Goal: Entertainment & Leisure: Consume media (video, audio)

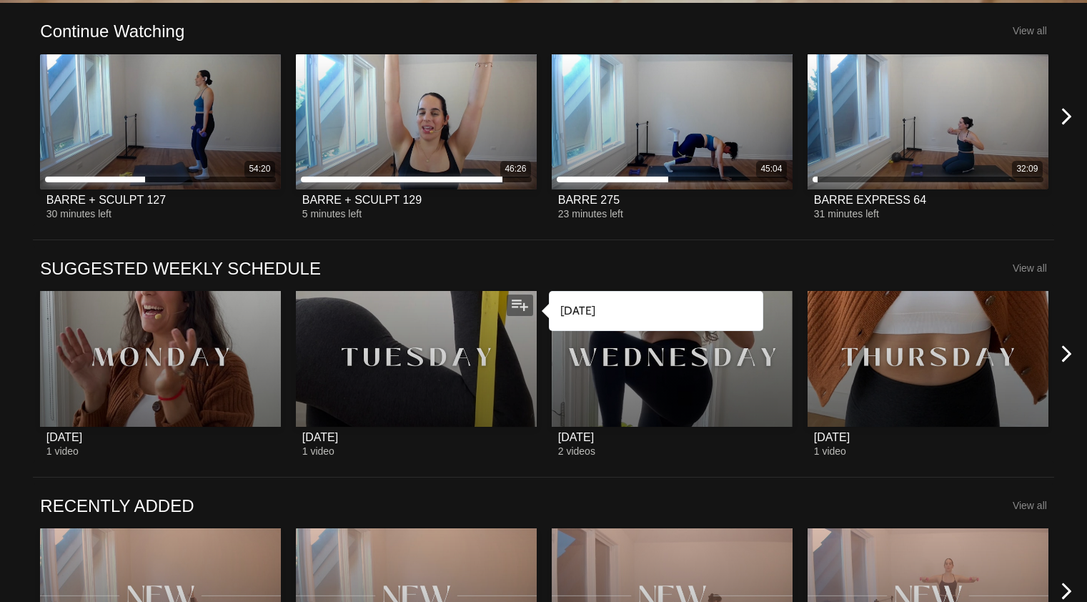
scroll to position [450, 0]
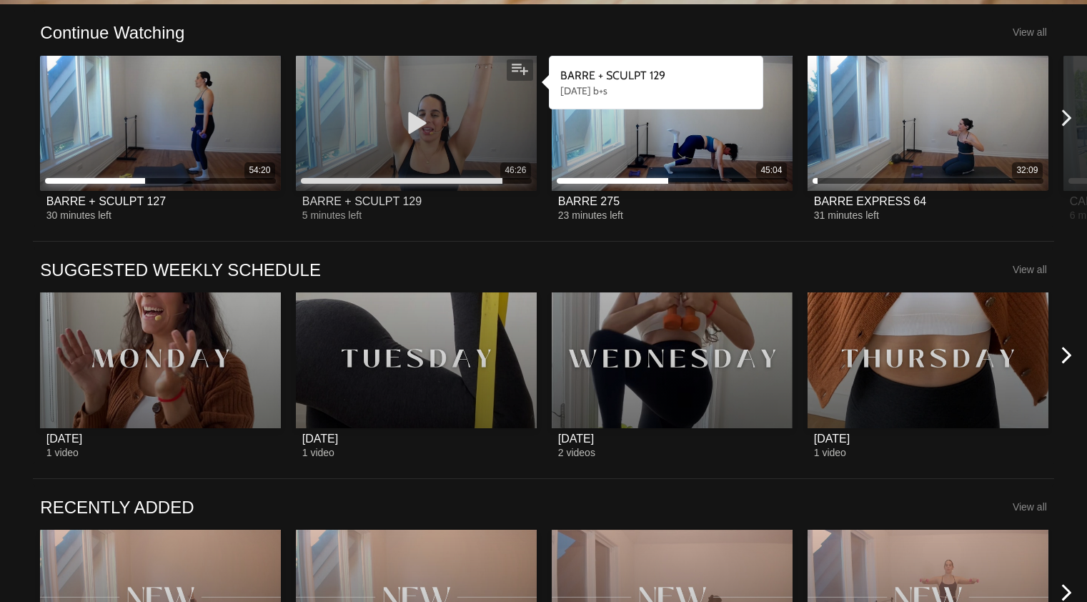
click at [402, 74] on div "46:26" at bounding box center [416, 123] width 241 height 135
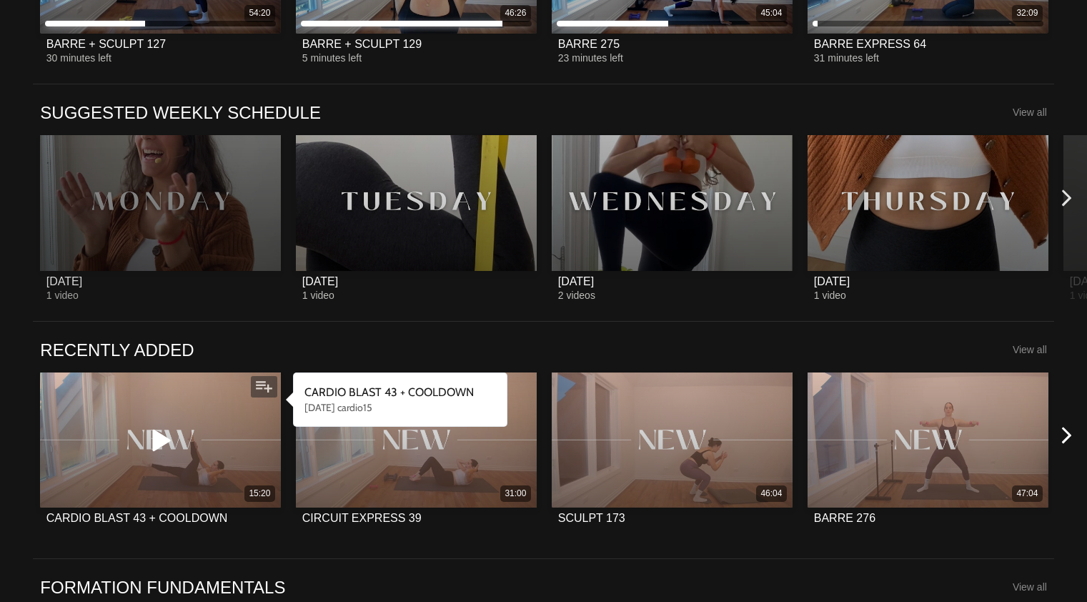
scroll to position [832, 0]
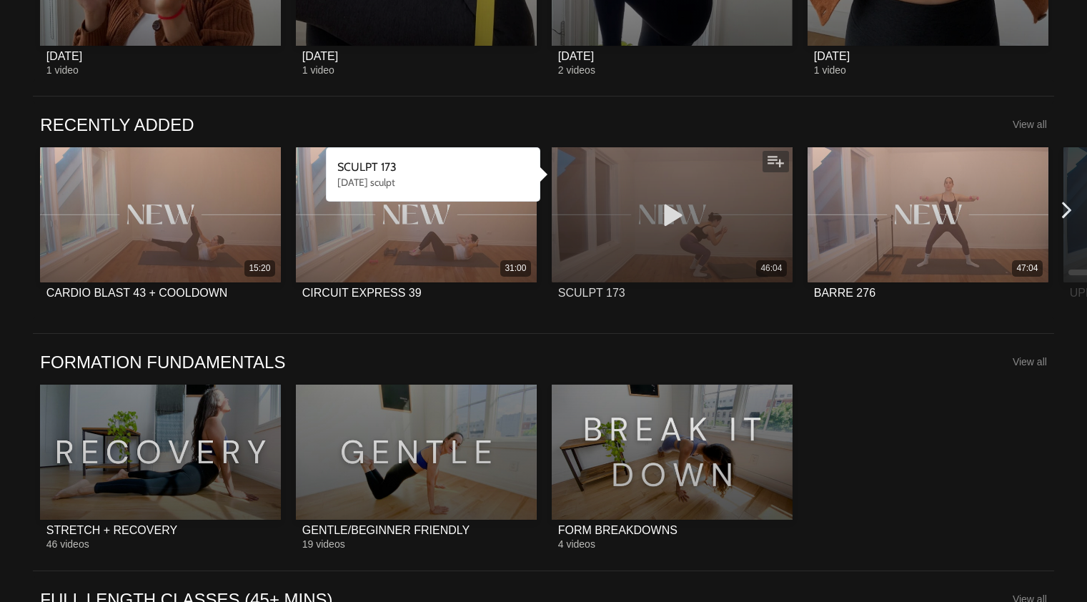
click at [671, 177] on div "46:04" at bounding box center [672, 214] width 241 height 135
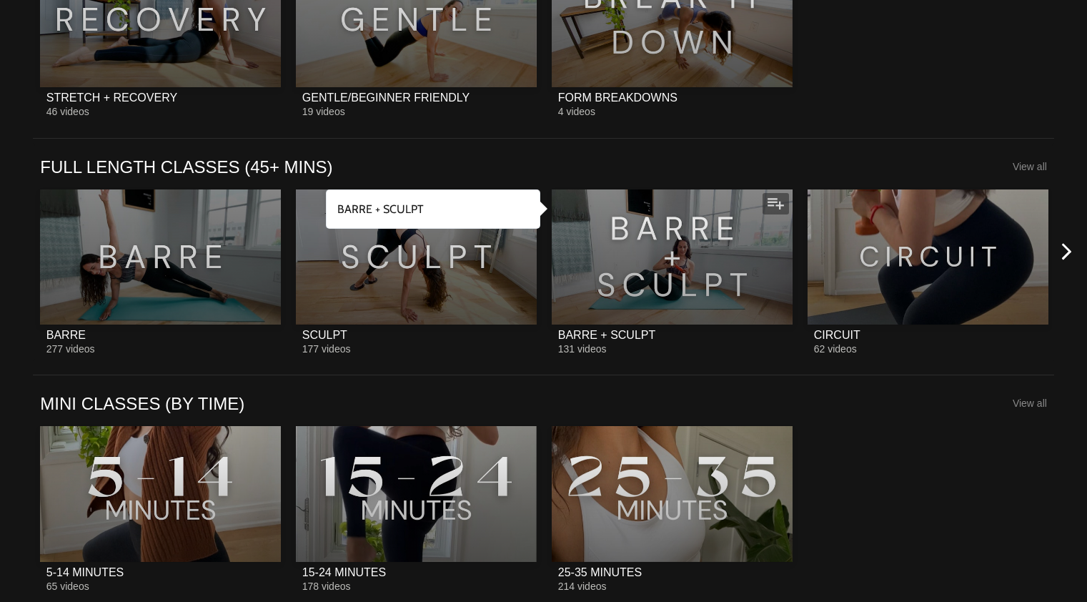
scroll to position [1269, 0]
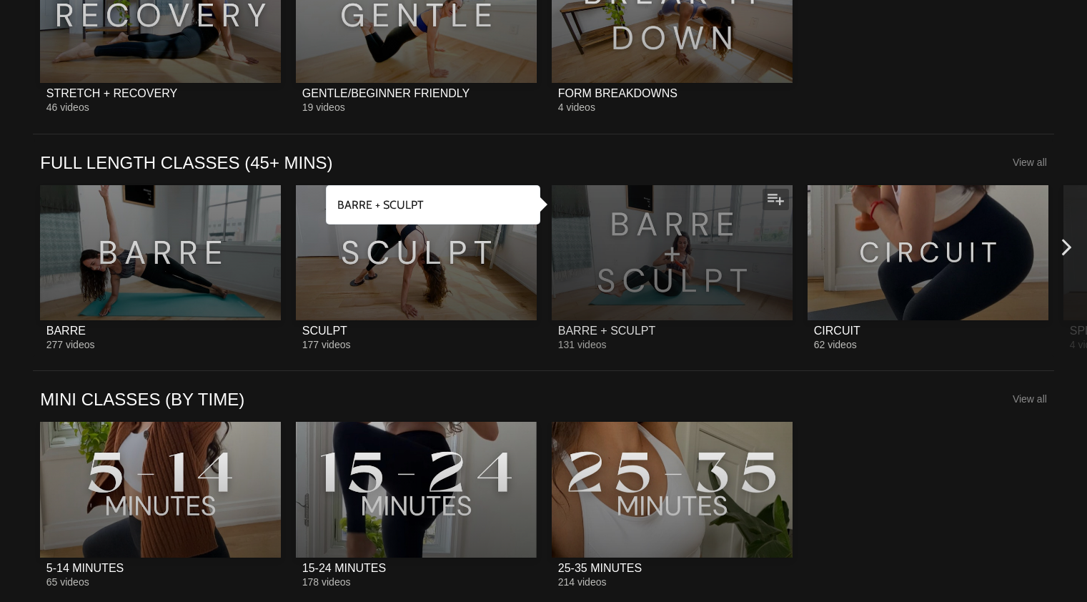
click at [675, 287] on div at bounding box center [672, 252] width 241 height 135
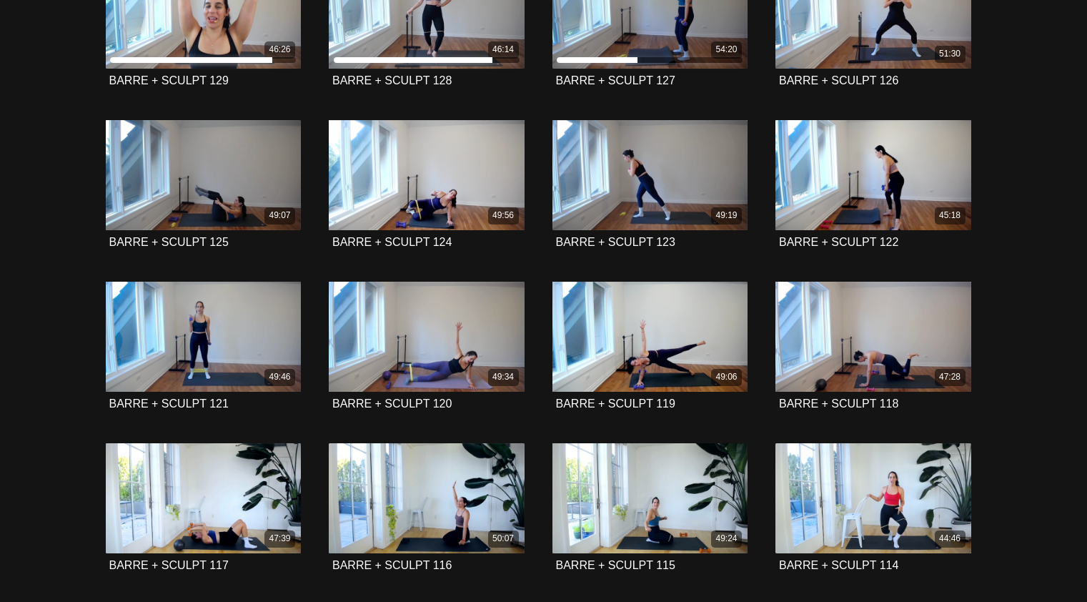
scroll to position [397, 0]
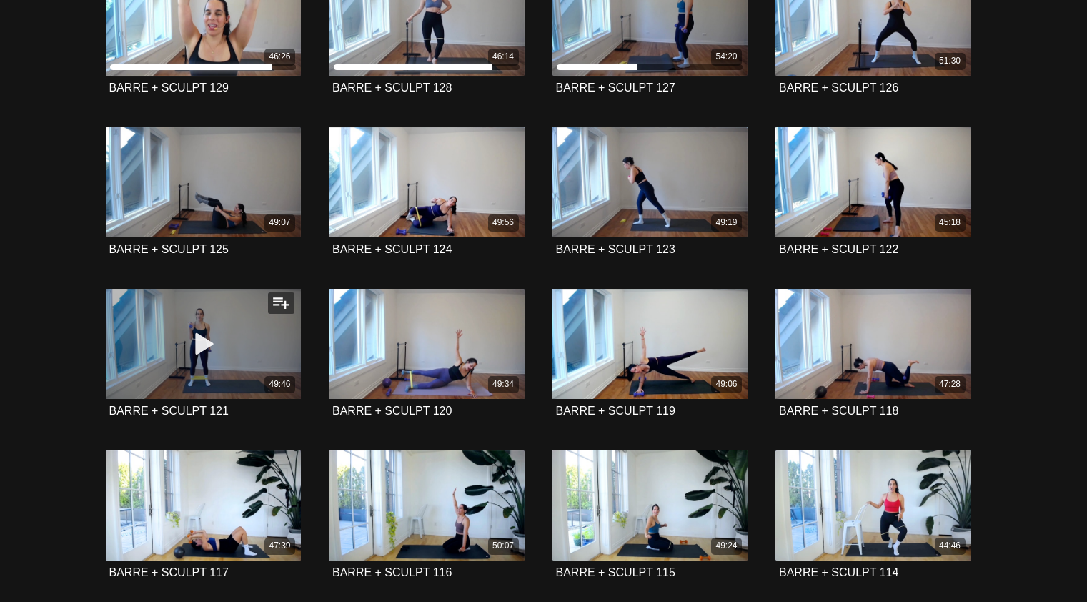
click at [154, 302] on div "49:46" at bounding box center [204, 344] width 196 height 110
